Goal: Task Accomplishment & Management: Use online tool/utility

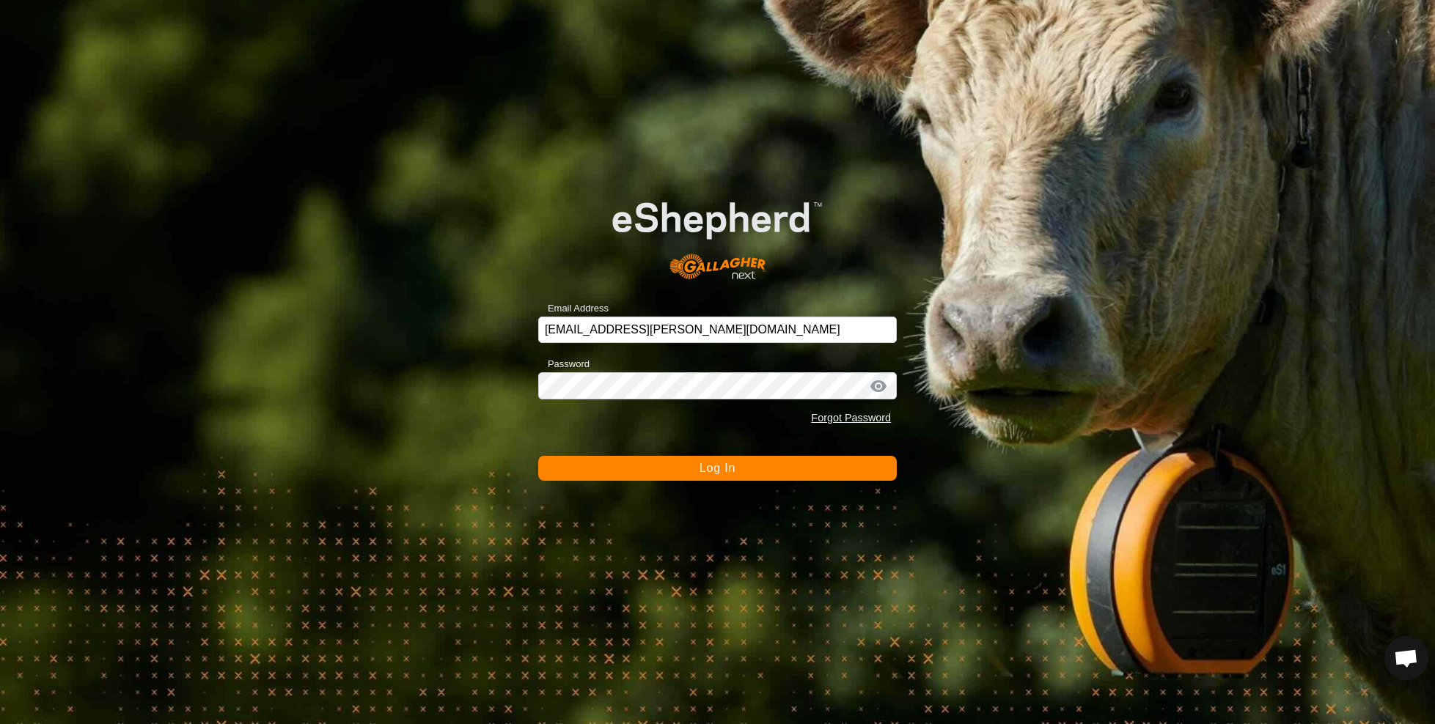
click at [744, 481] on div "Email Address [EMAIL_ADDRESS][PERSON_NAME][DOMAIN_NAME] Password Forgot Passwor…" at bounding box center [717, 362] width 1435 height 724
drag, startPoint x: 752, startPoint y: 466, endPoint x: 694, endPoint y: 462, distance: 57.4
click at [752, 466] on button "Log In" at bounding box center [717, 468] width 359 height 25
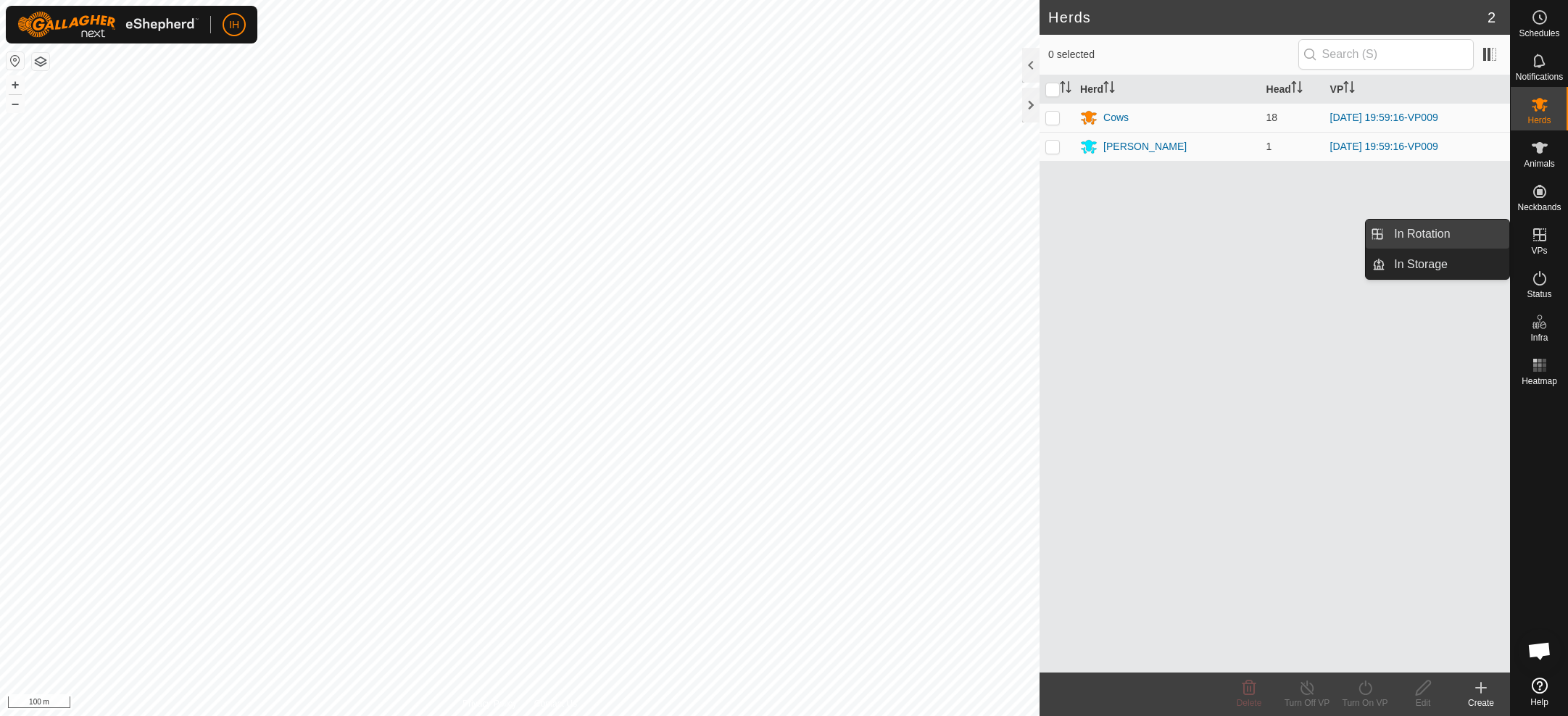
drag, startPoint x: 1534, startPoint y: 235, endPoint x: 1459, endPoint y: 228, distance: 75.3
click at [1418, 235] on icon at bounding box center [1540, 235] width 18 height 18
click at [1418, 230] on link "In Rotation" at bounding box center [1446, 233] width 124 height 29
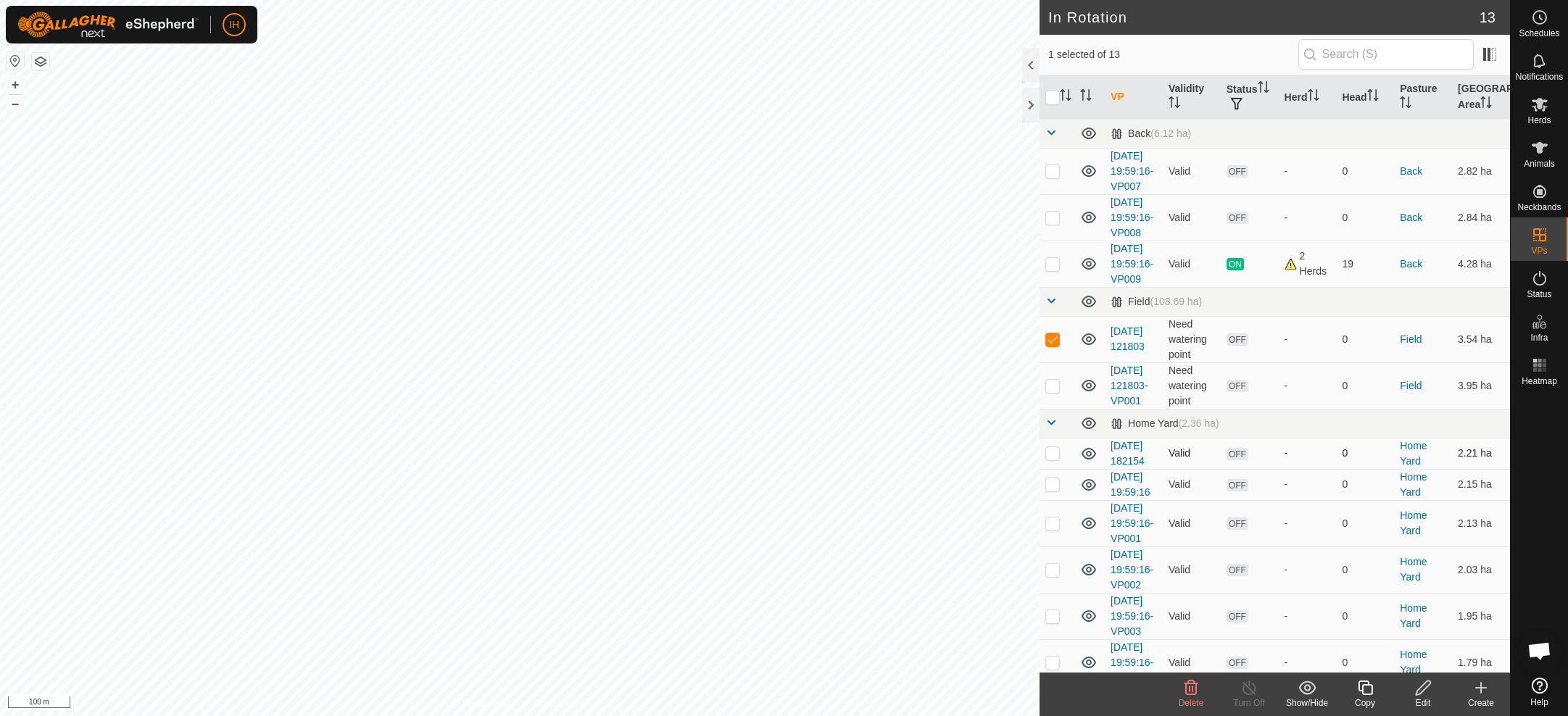
checkbox input "false"
checkbox input "true"
click at [1055, 345] on p-checkbox at bounding box center [1052, 339] width 15 height 12
click at [1199, 692] on icon at bounding box center [1191, 688] width 18 height 18
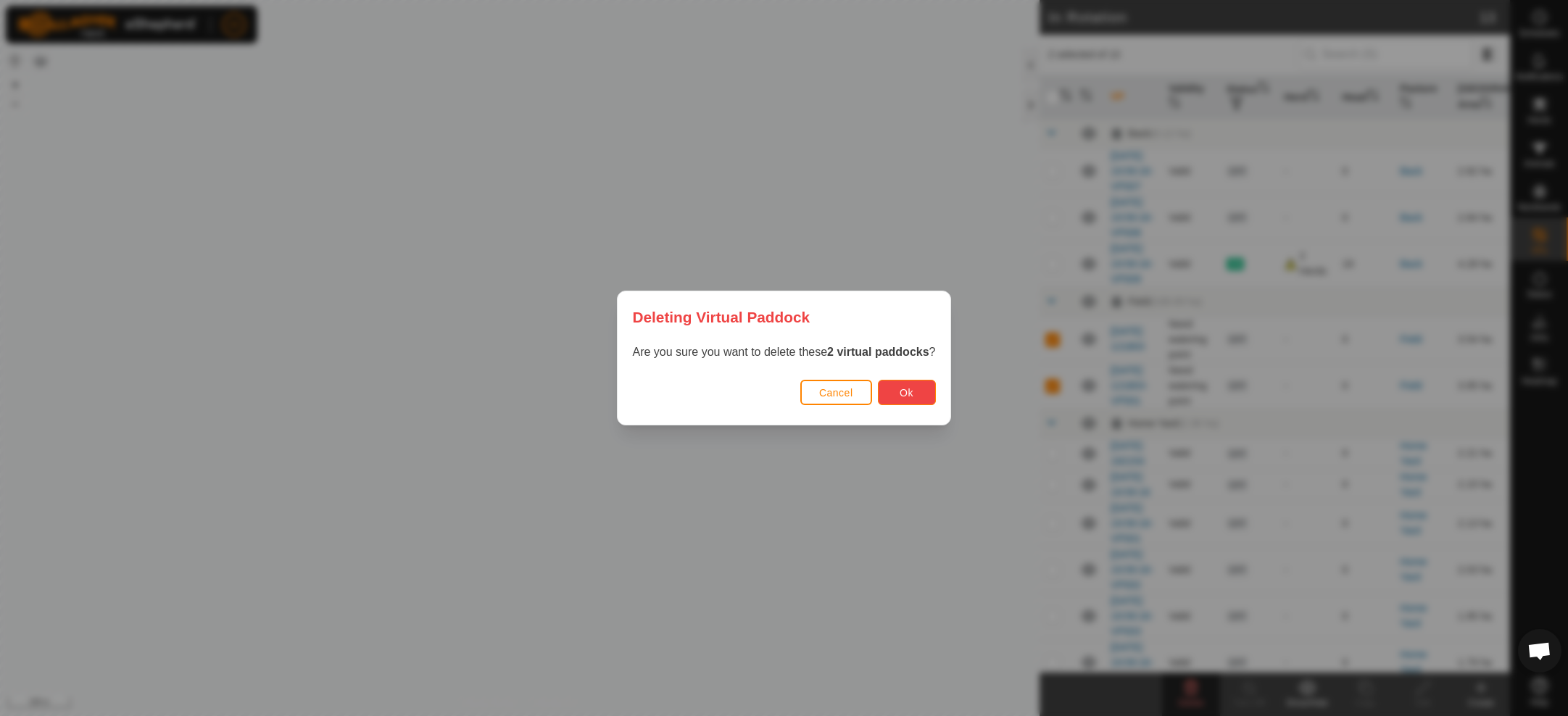
click at [914, 395] on span "Ok" at bounding box center [907, 394] width 14 height 12
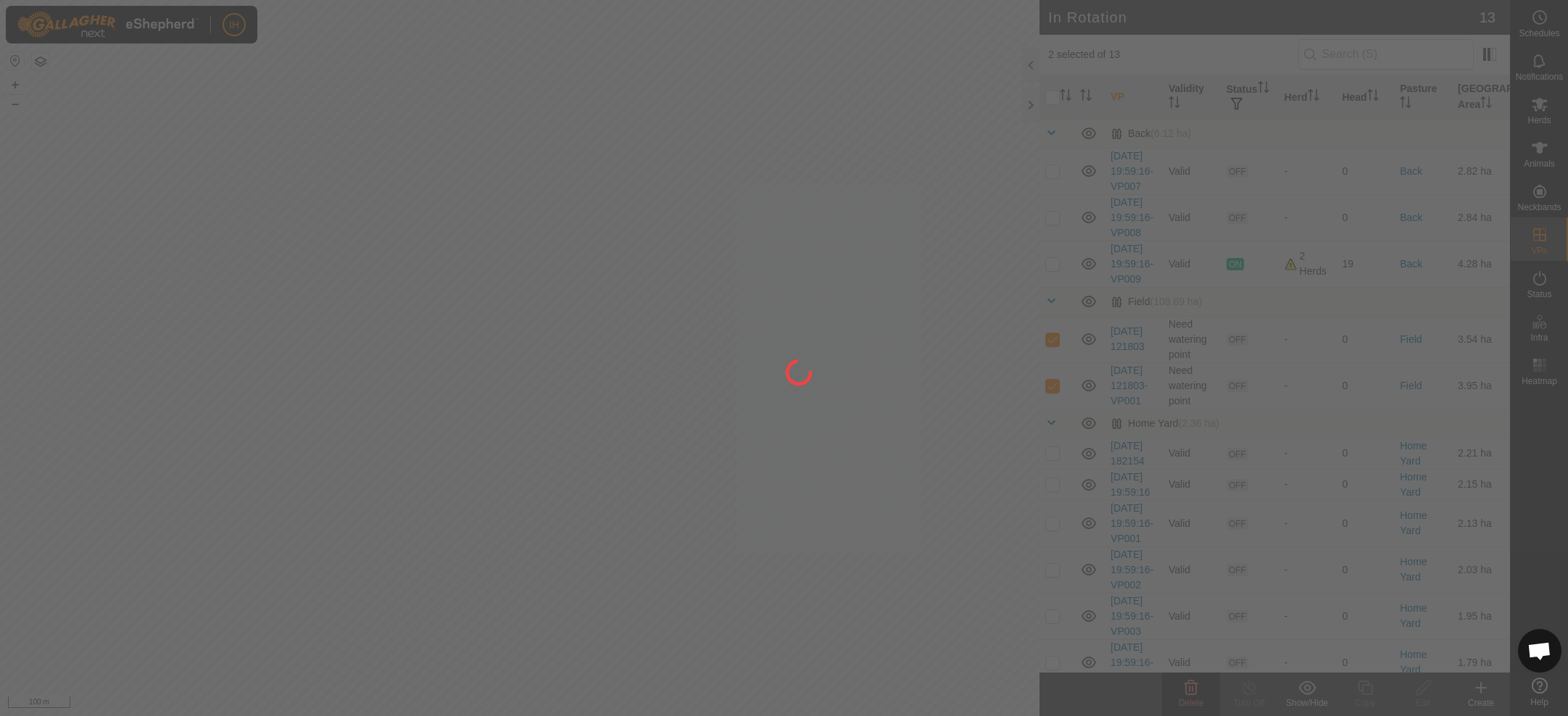
checkbox input "false"
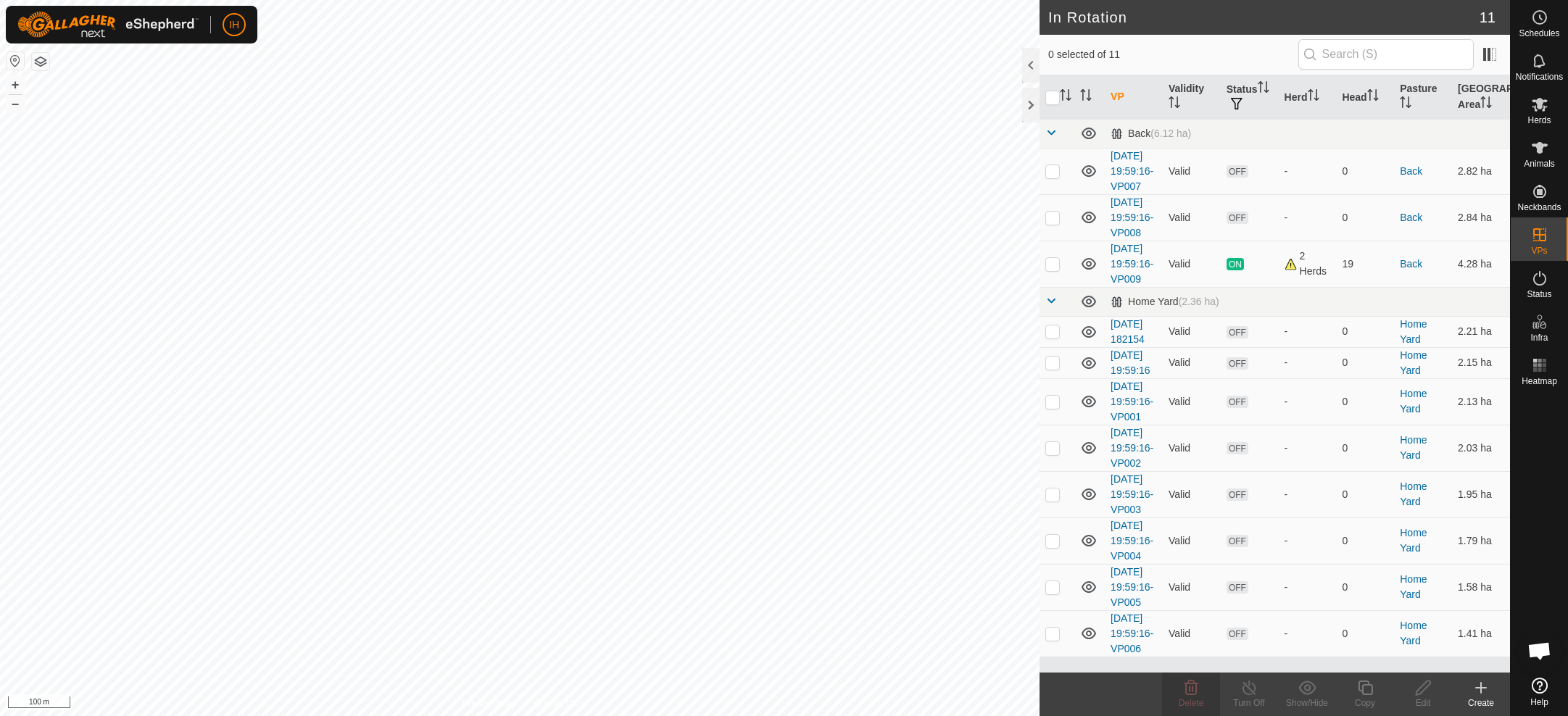
checkbox input "true"
click at [1372, 692] on icon at bounding box center [1365, 688] width 18 height 18
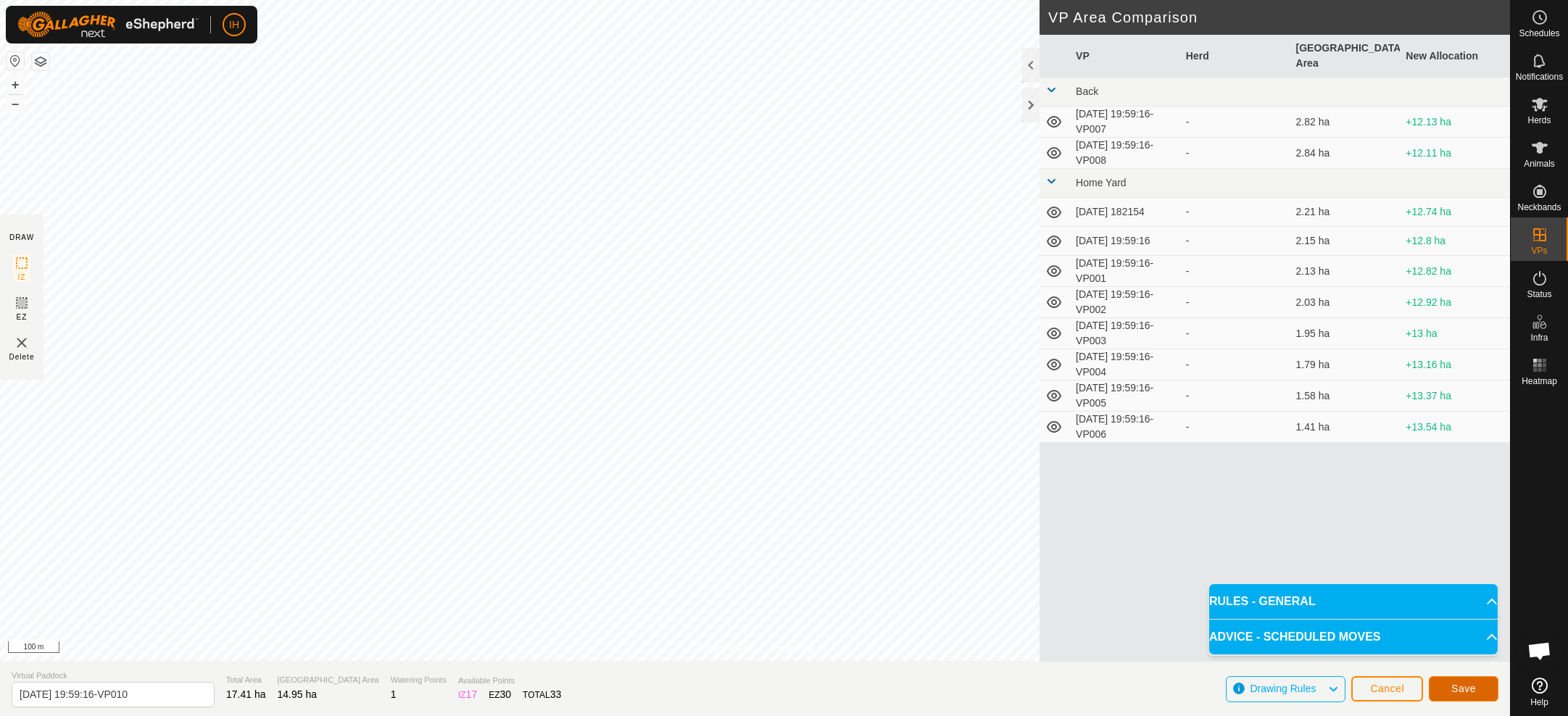
drag, startPoint x: 1466, startPoint y: 689, endPoint x: 1319, endPoint y: 529, distance: 217.3
click at [1319, 662] on div "DRAW IZ EZ Delete VP Area Comparison VP Herd Grazing Area New Allocation Back […" at bounding box center [754, 689] width 1510 height 55
click at [1418, 688] on span "Save" at bounding box center [1463, 689] width 25 height 12
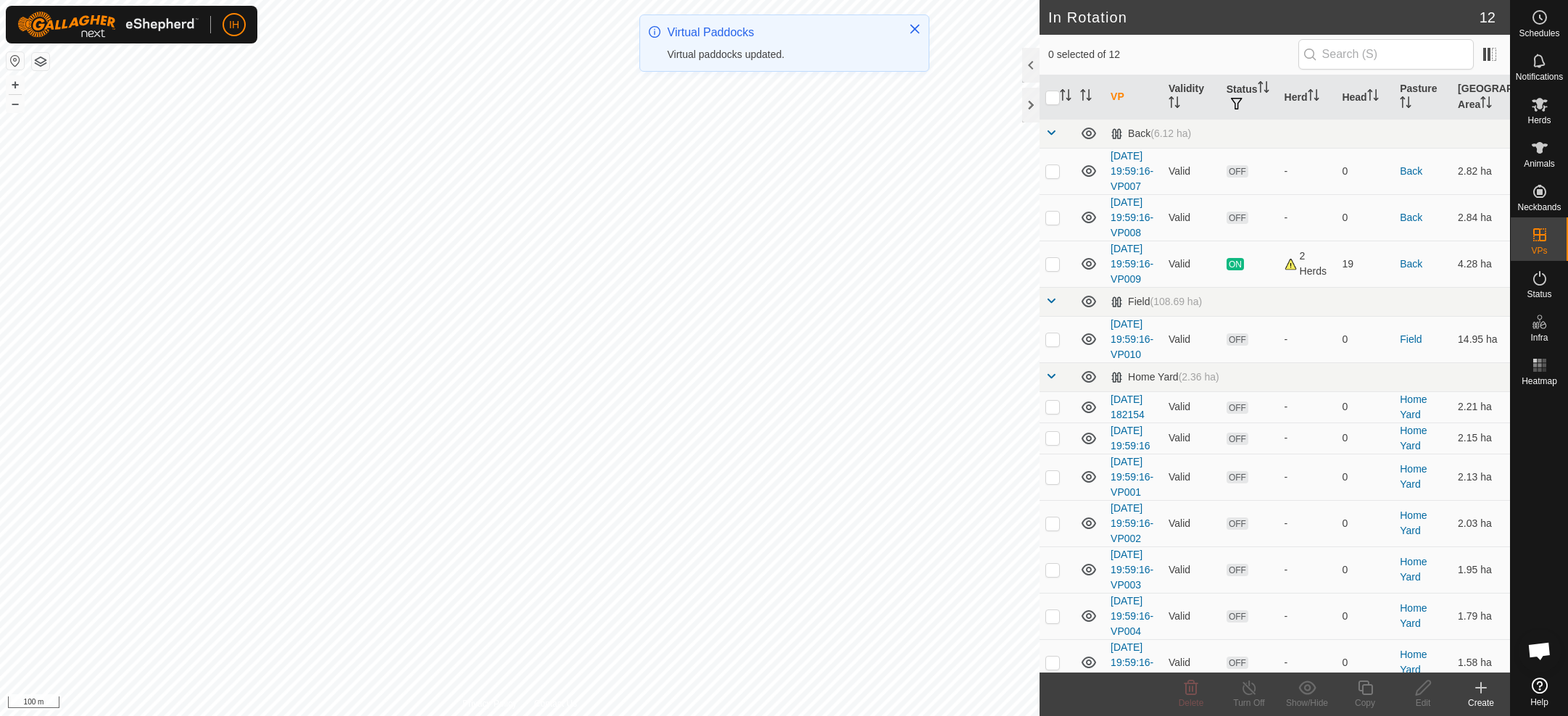
checkbox input "true"
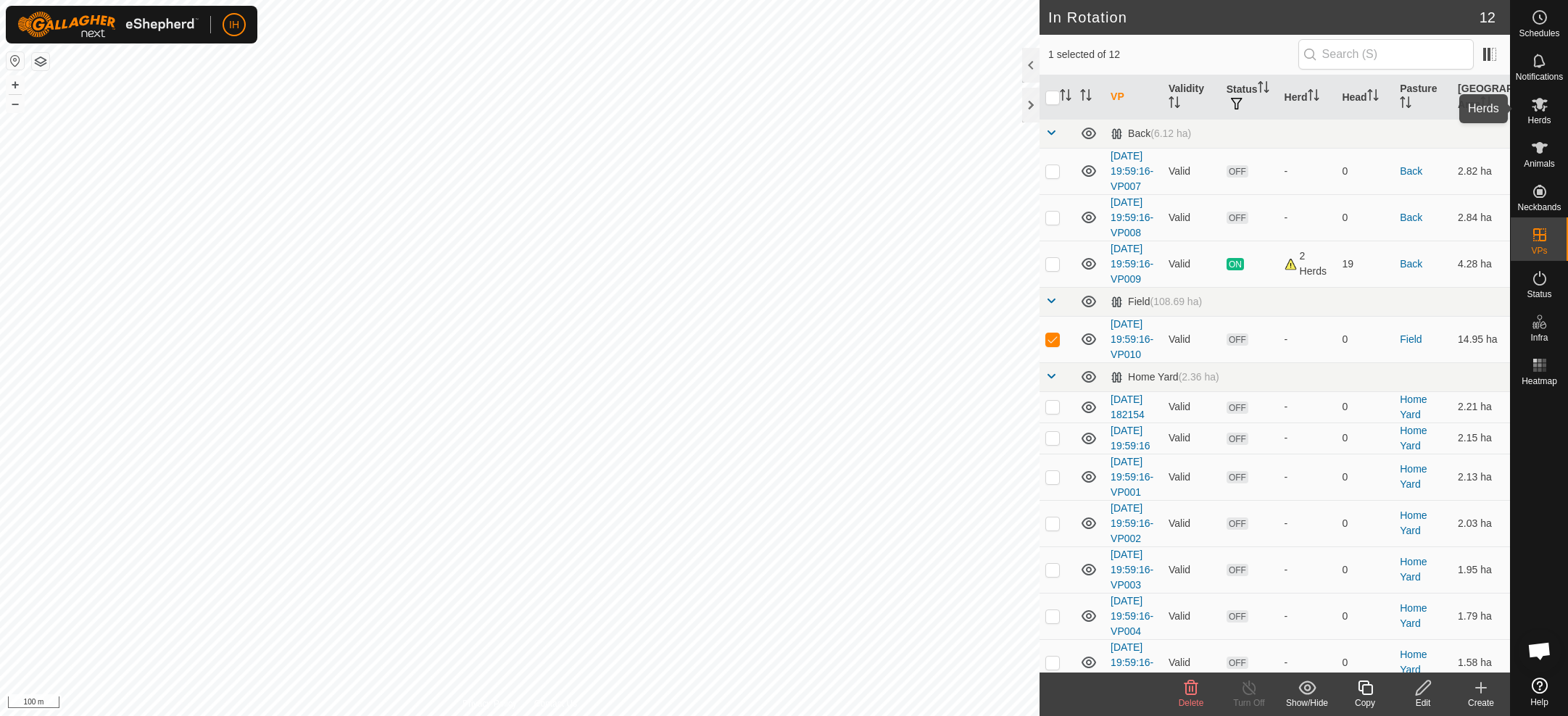
click at [1418, 112] on icon at bounding box center [1540, 105] width 18 height 18
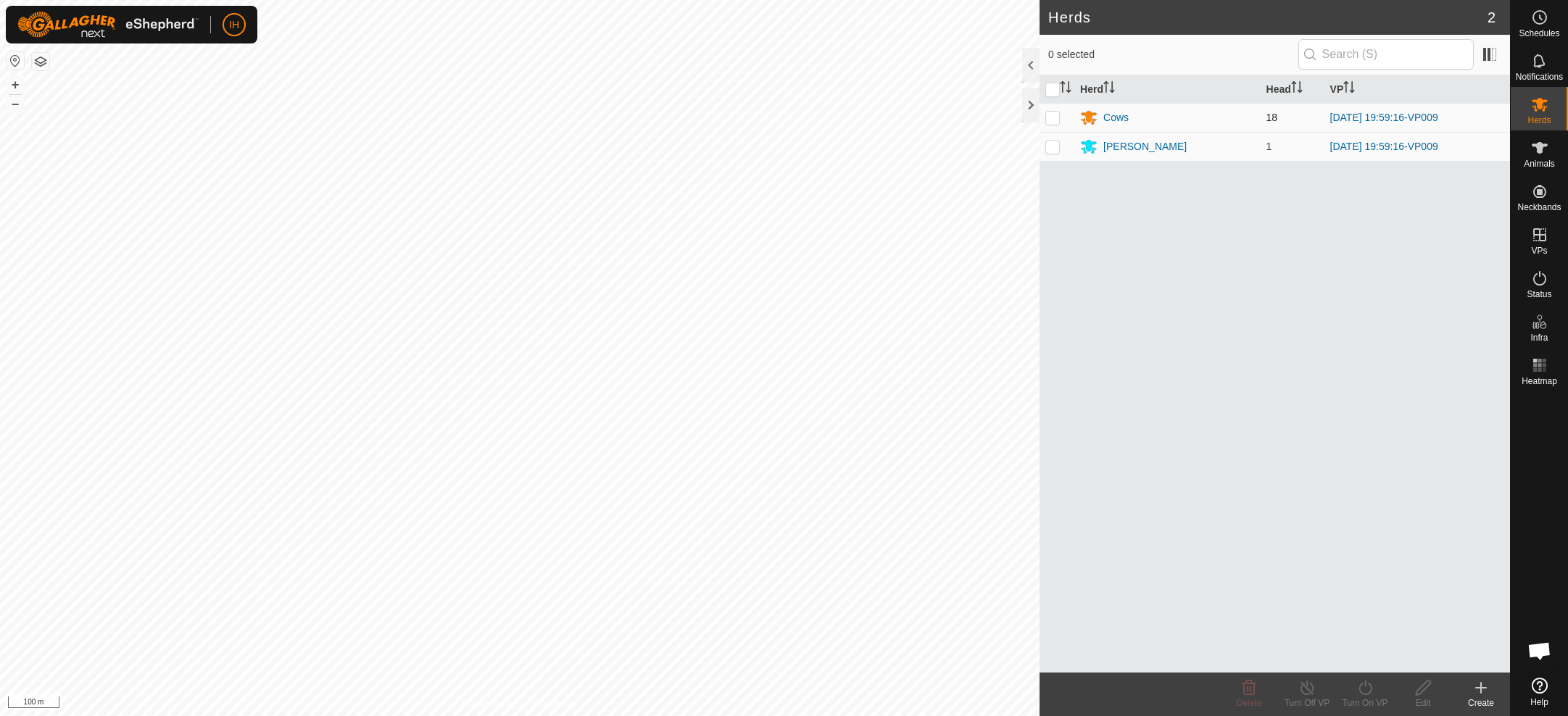
click at [1051, 119] on p-checkbox at bounding box center [1052, 118] width 15 height 12
checkbox input "true"
click at [1053, 148] on p-checkbox at bounding box center [1052, 146] width 15 height 12
checkbox input "true"
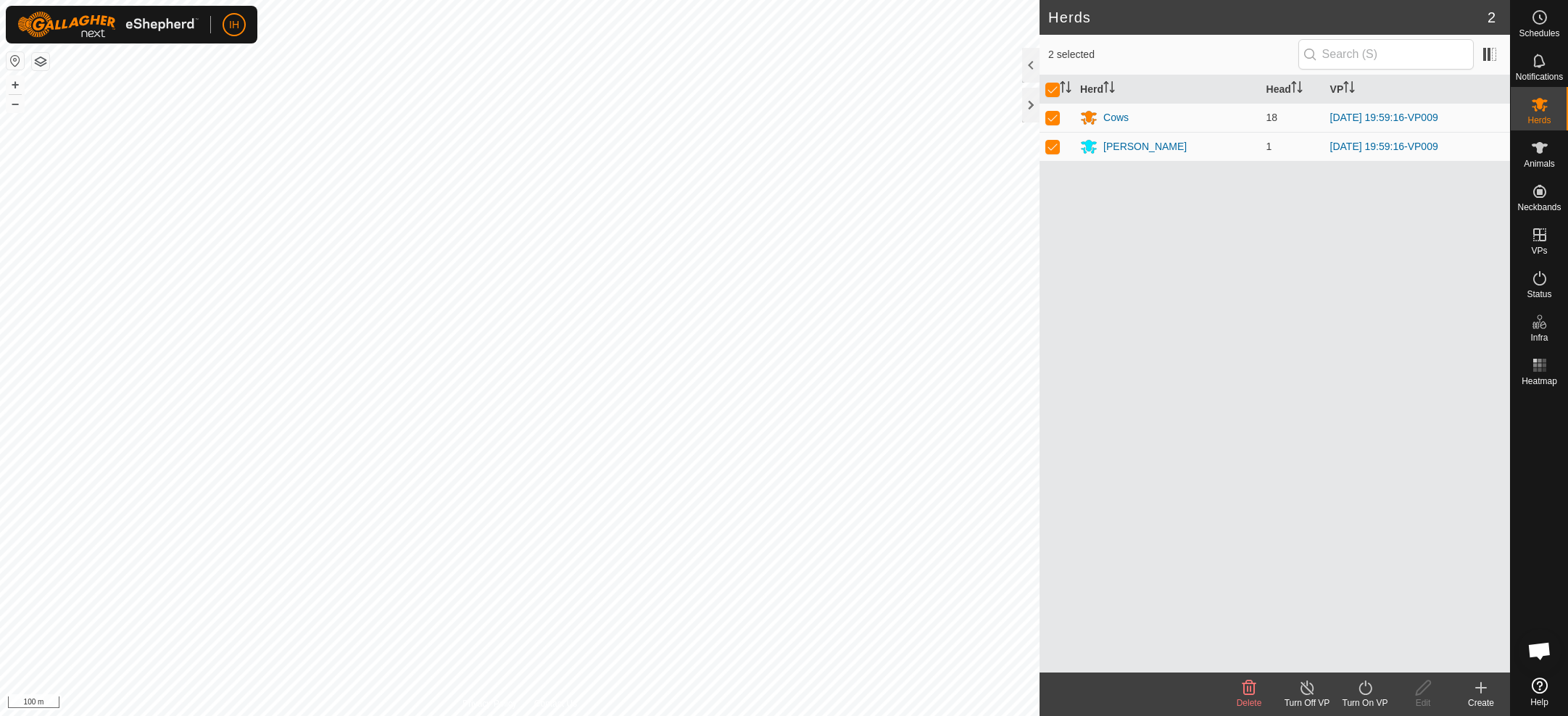
click at [1305, 693] on icon at bounding box center [1307, 688] width 18 height 18
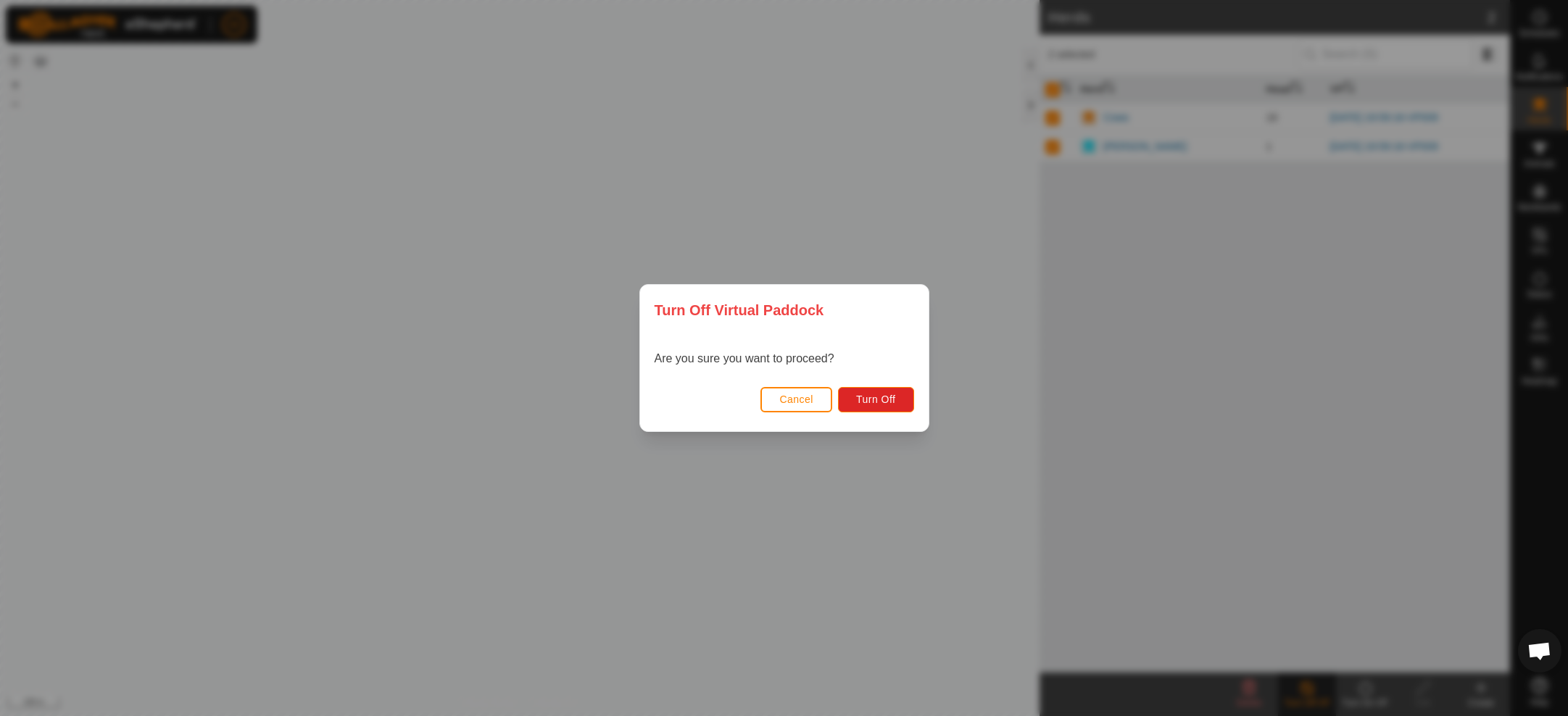
click at [814, 401] on button "Cancel" at bounding box center [796, 401] width 72 height 26
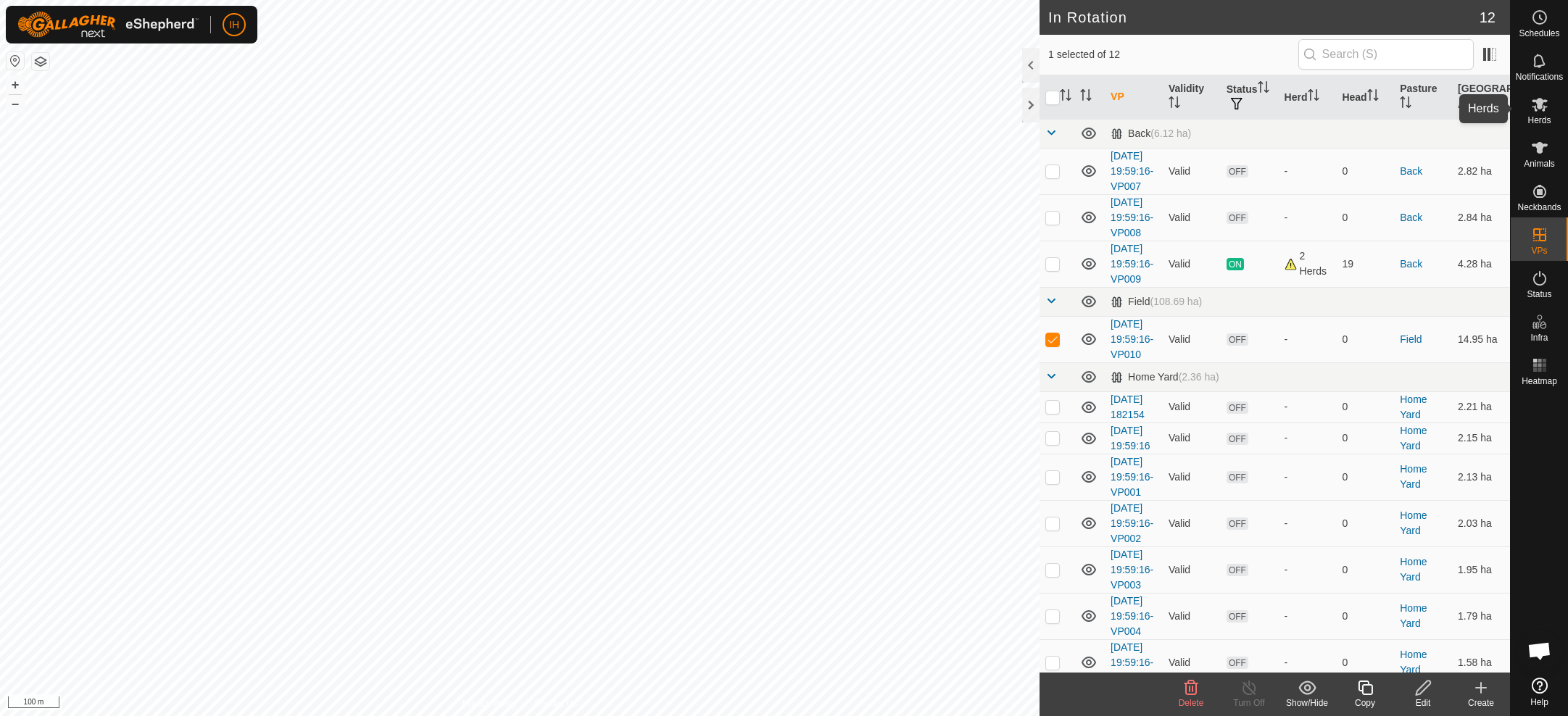
click at [1418, 109] on icon at bounding box center [1540, 105] width 18 height 18
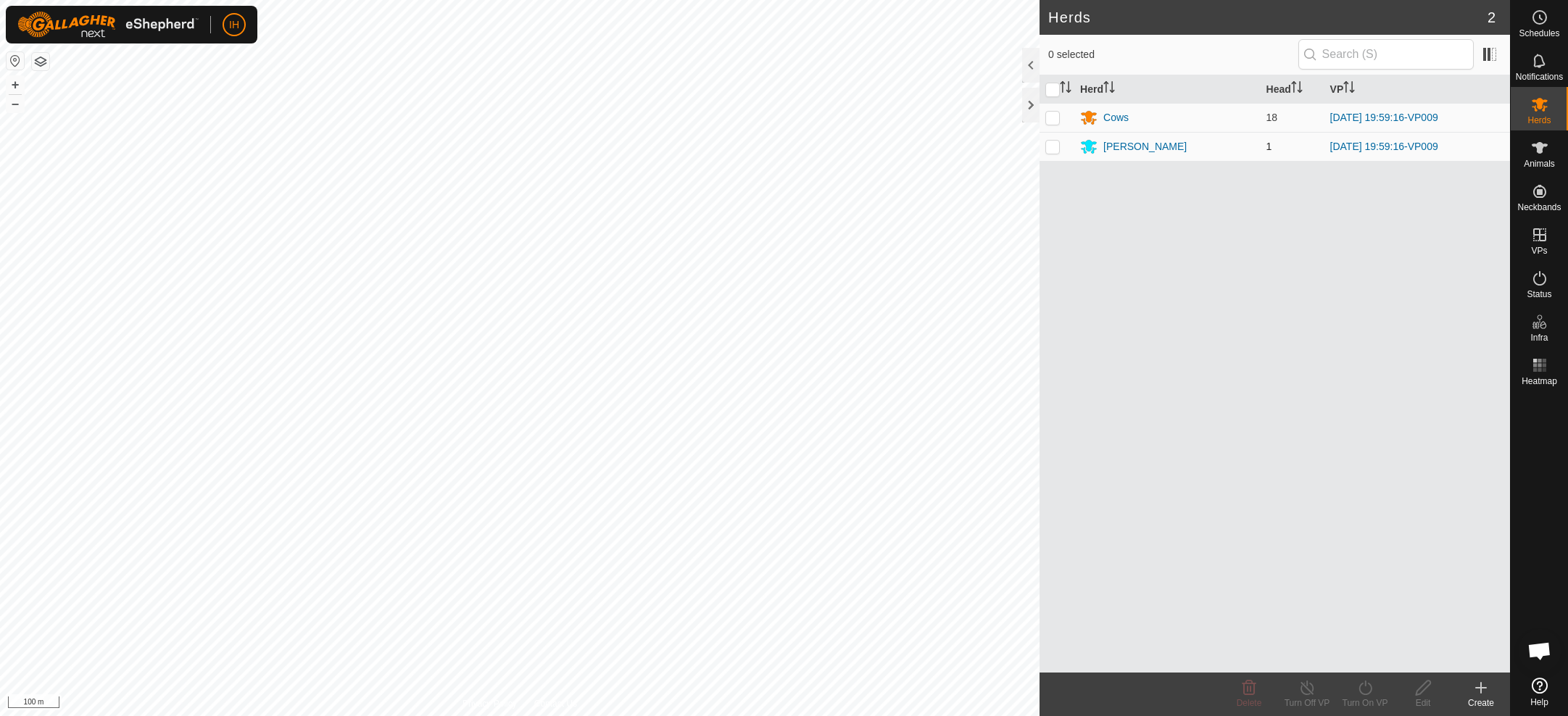
drag, startPoint x: 1055, startPoint y: 116, endPoint x: 1054, endPoint y: 148, distance: 32.0
click at [1054, 117] on p-checkbox at bounding box center [1052, 118] width 15 height 12
checkbox input "true"
drag, startPoint x: 1055, startPoint y: 150, endPoint x: 1056, endPoint y: 158, distance: 8.1
click at [1055, 150] on p-checkbox at bounding box center [1052, 146] width 15 height 12
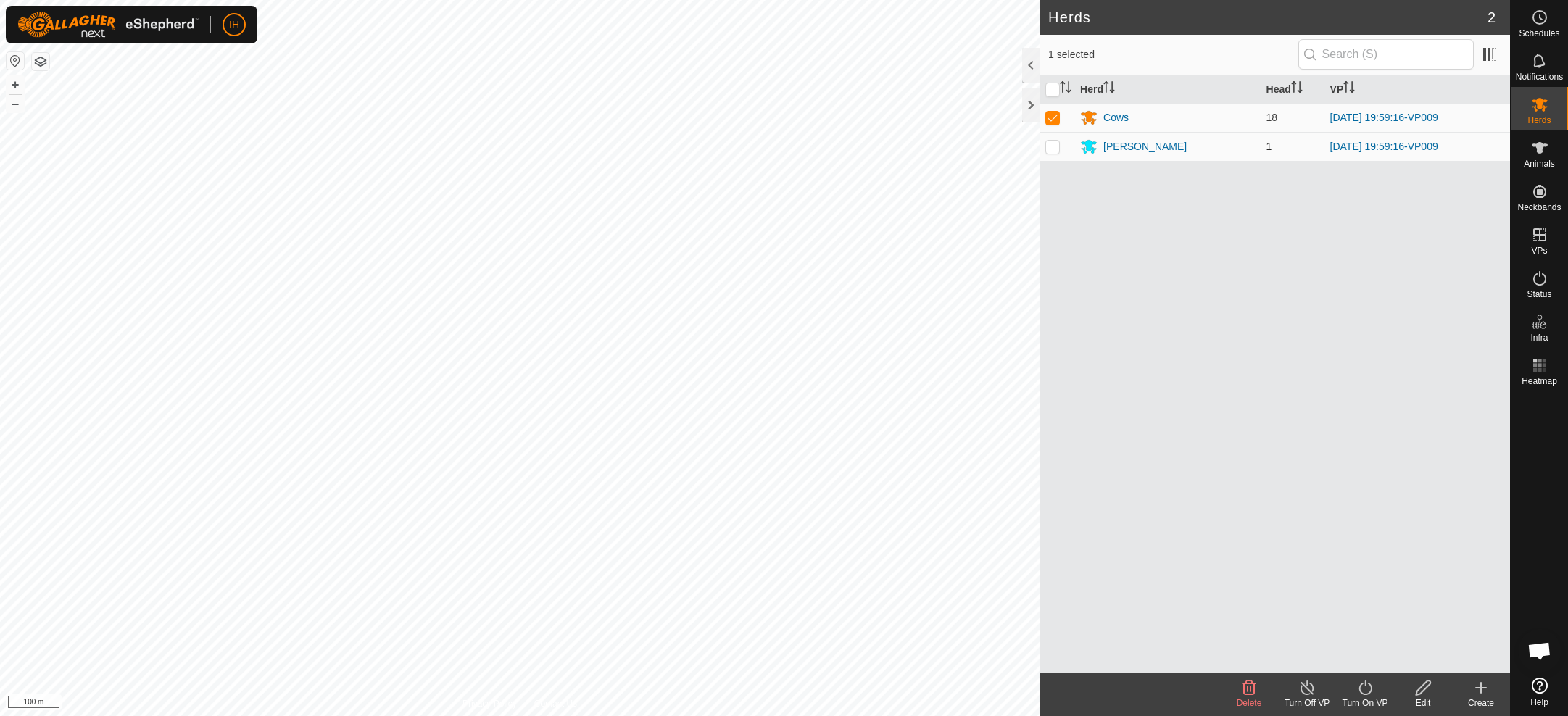
checkbox input "true"
click at [1306, 699] on div "Turn Off VP" at bounding box center [1307, 703] width 58 height 13
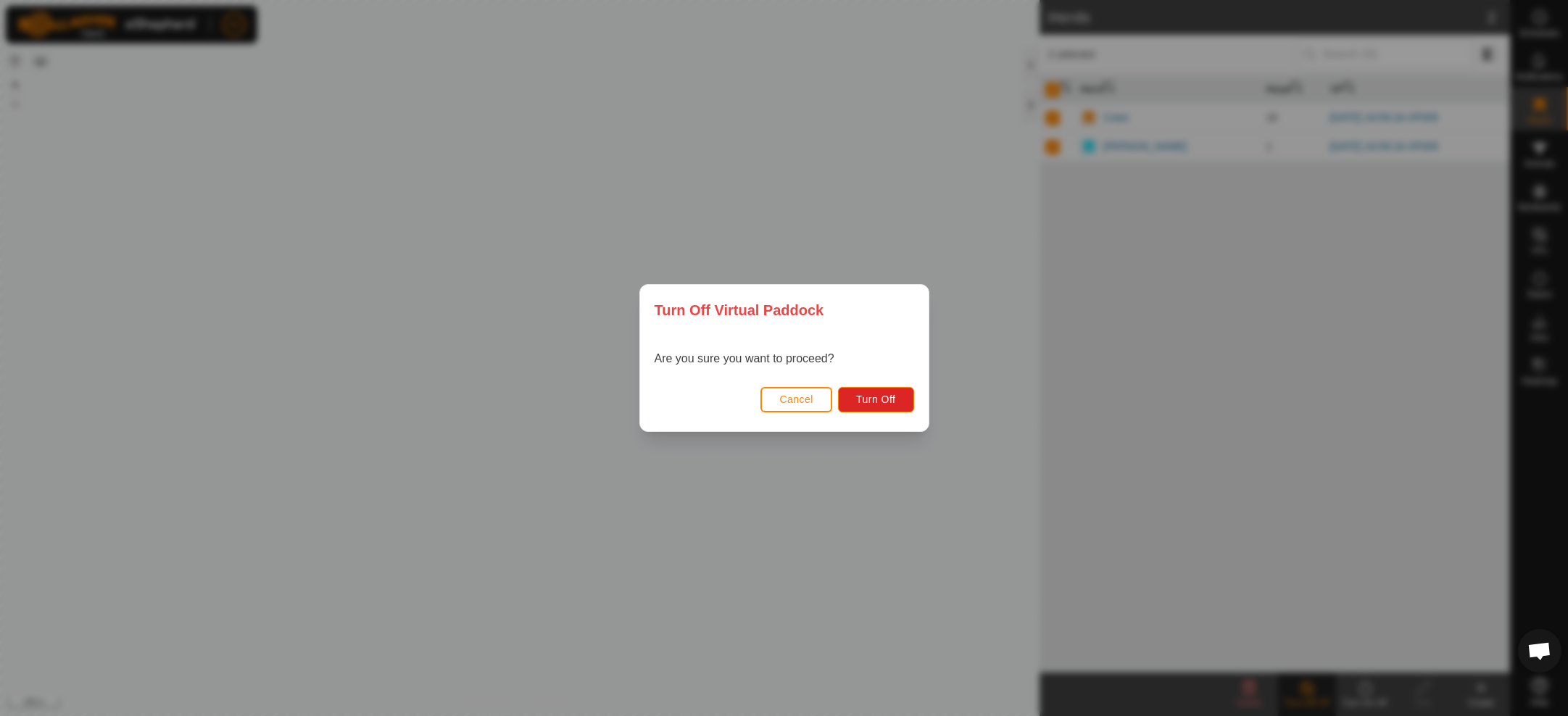
click at [803, 398] on span "Cancel" at bounding box center [796, 400] width 34 height 12
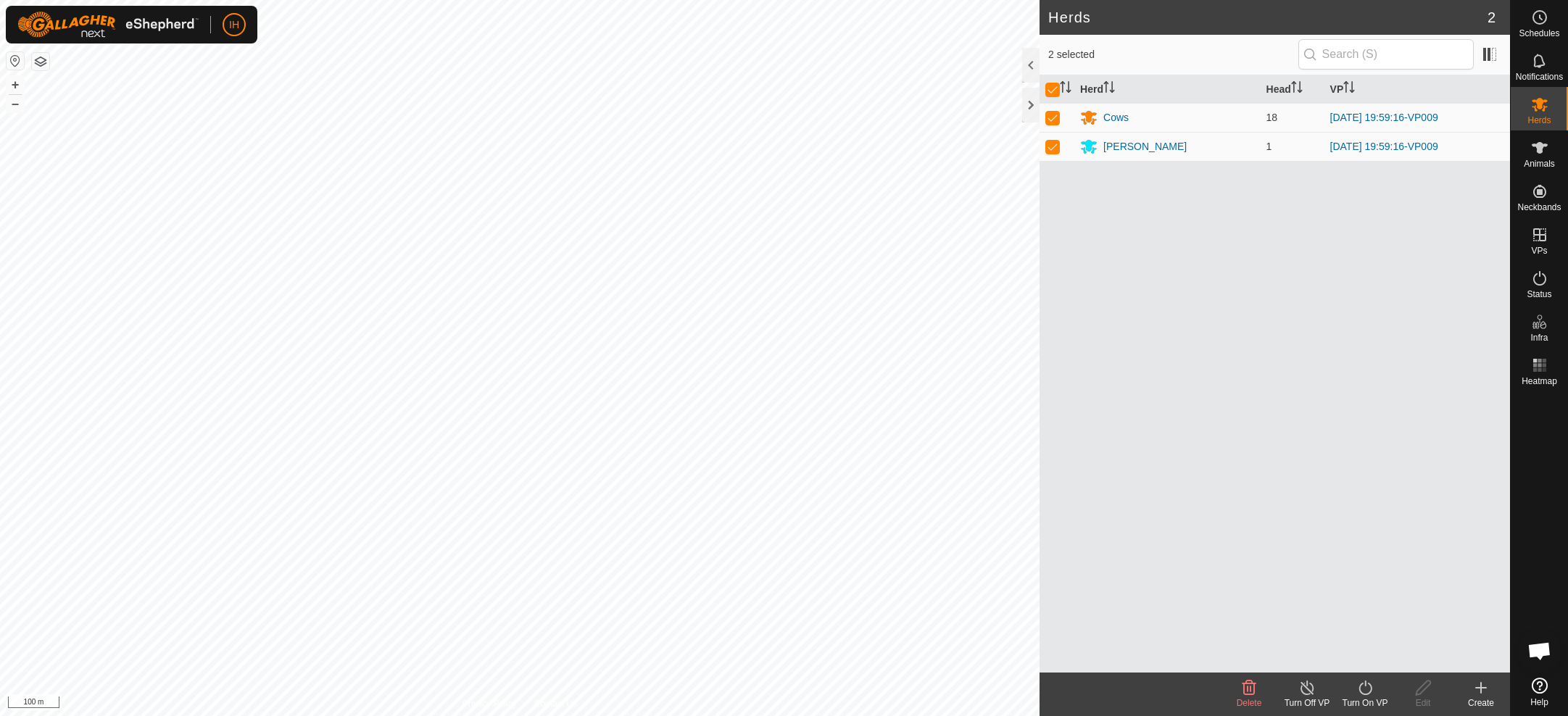
click at [1371, 700] on div "Turn On VP" at bounding box center [1364, 703] width 58 height 13
click at [1387, 653] on link "Now" at bounding box center [1408, 656] width 143 height 29
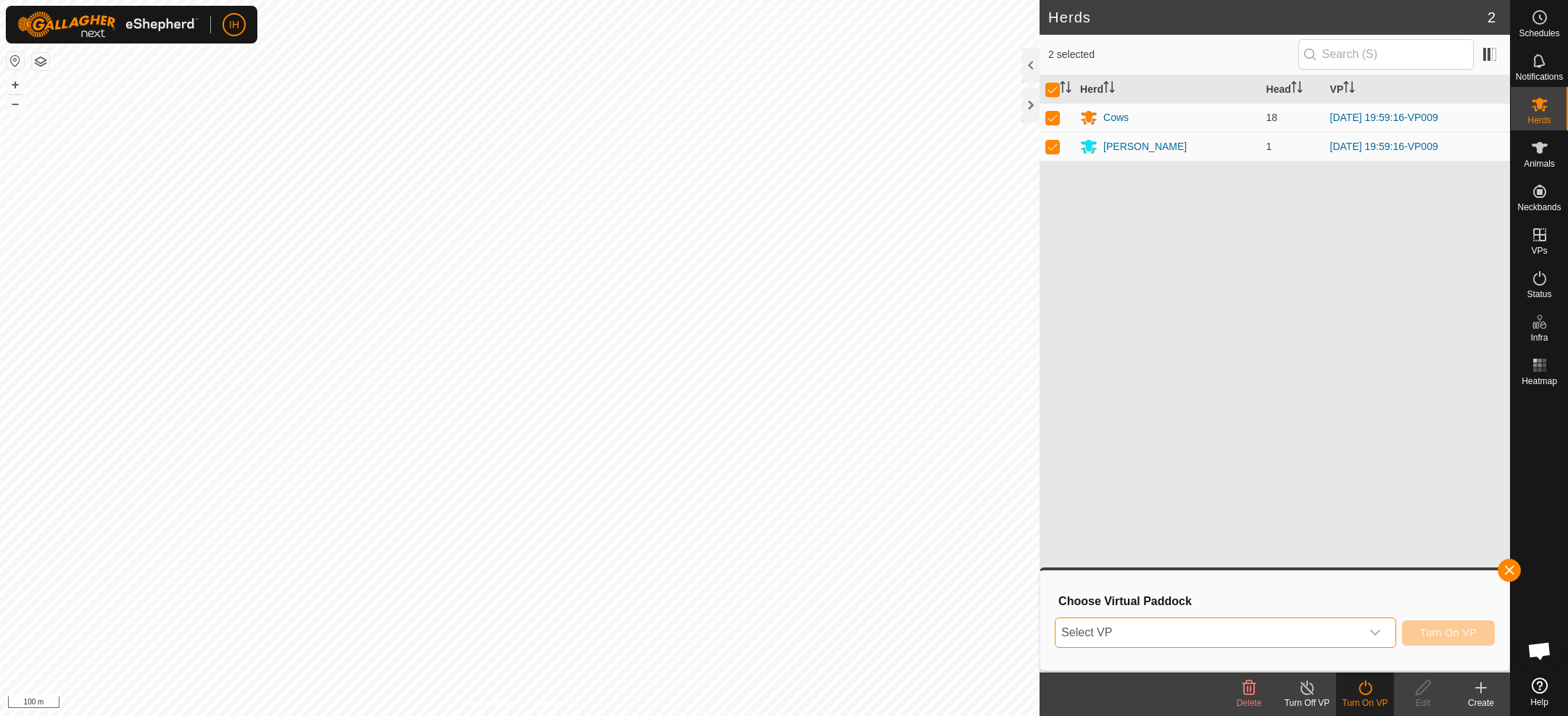
click at [1335, 624] on span "Select VP" at bounding box center [1208, 632] width 305 height 29
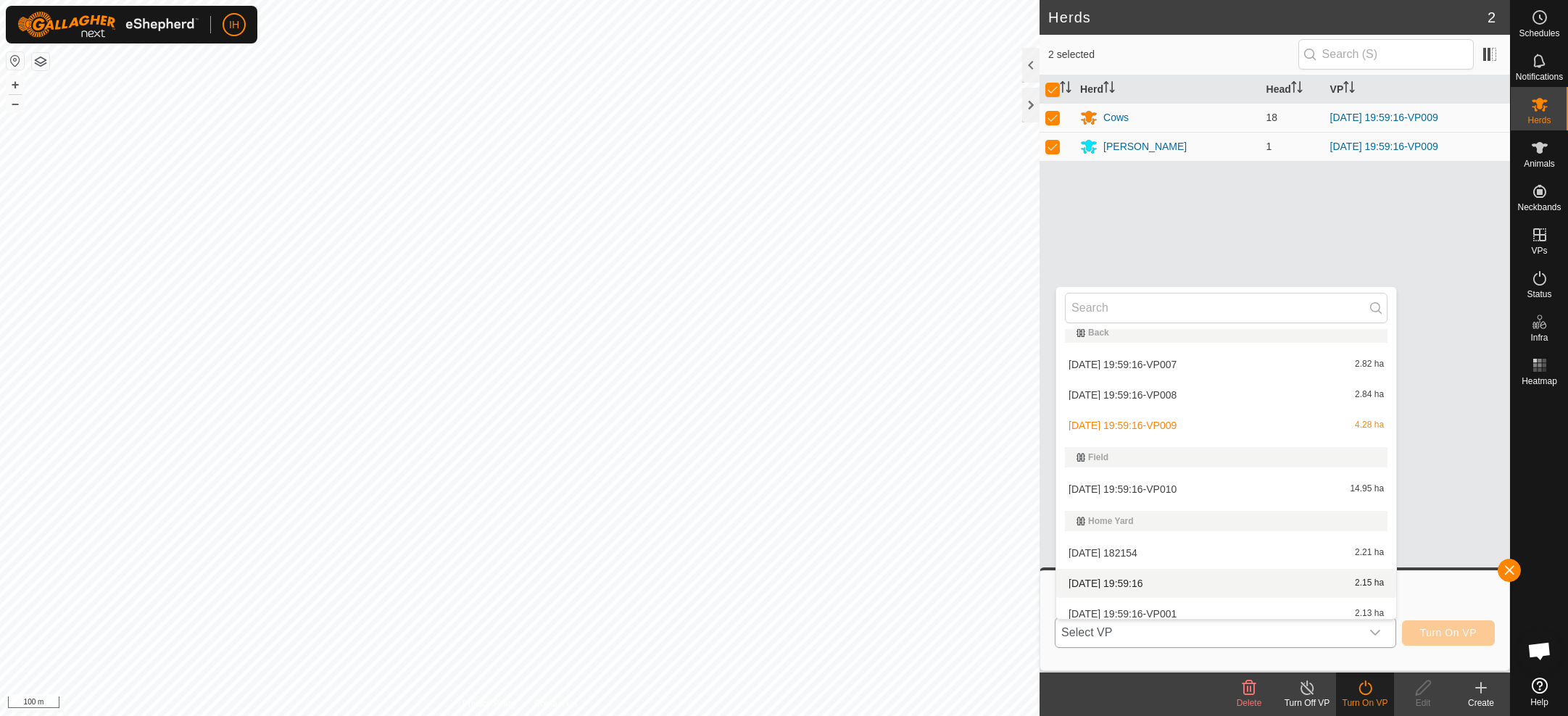
scroll to position [11, 0]
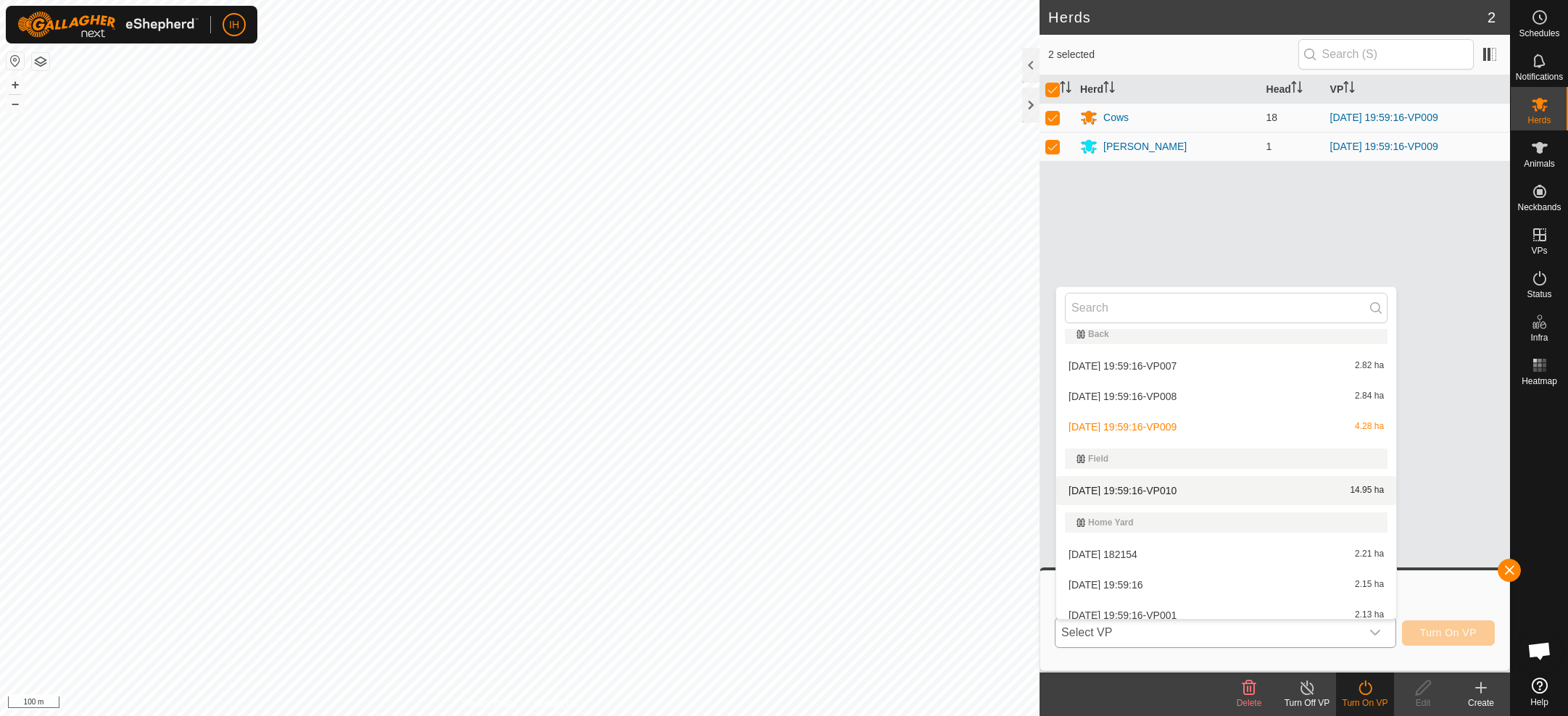
click at [1178, 486] on li "[DATE] 19:59:16-VP010 14.95 ha" at bounding box center [1226, 491] width 340 height 29
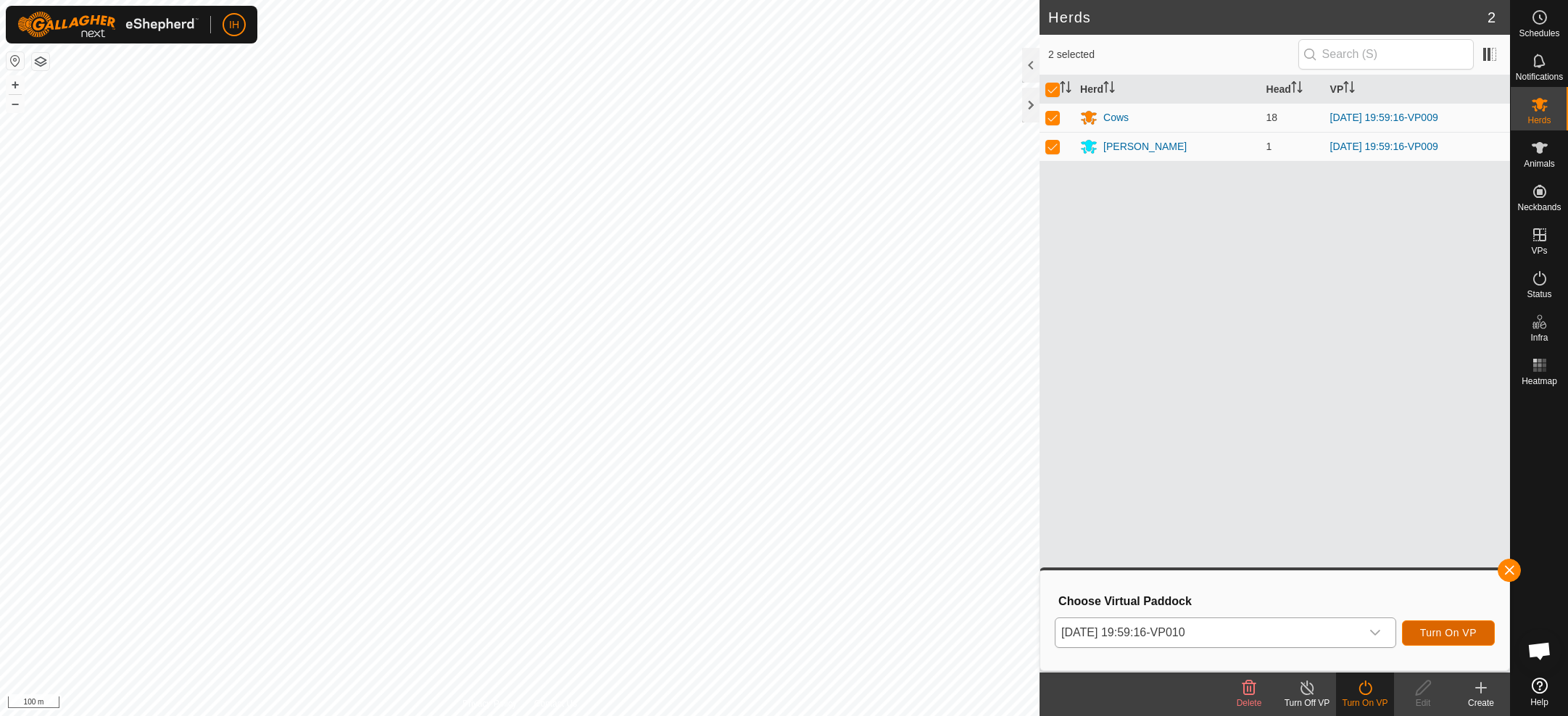
click at [1418, 634] on span "Turn On VP" at bounding box center [1447, 633] width 56 height 12
